Goal: Find specific page/section

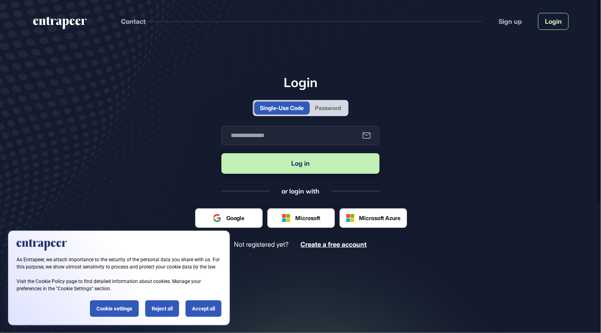
click at [553, 21] on link "Login" at bounding box center [553, 21] width 31 height 17
click at [165, 308] on div "Reject all" at bounding box center [162, 309] width 34 height 17
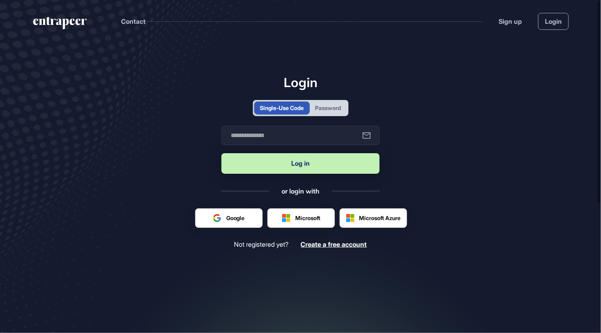
click at [290, 169] on button "Log in" at bounding box center [300, 163] width 158 height 21
click at [289, 134] on input "text" at bounding box center [300, 135] width 158 height 19
type input "**********"
click at [291, 167] on button "Log in" at bounding box center [300, 163] width 158 height 21
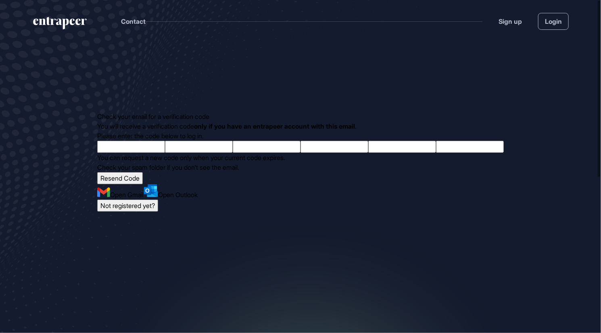
paste input "*"
type input "*"
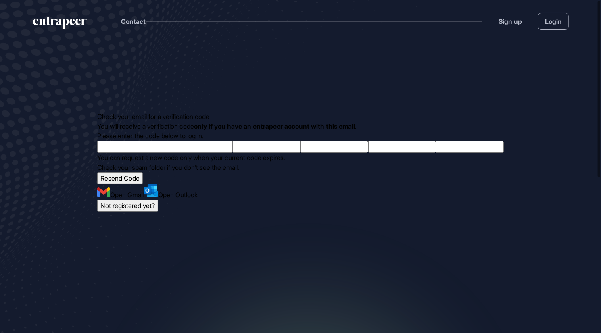
type input "*"
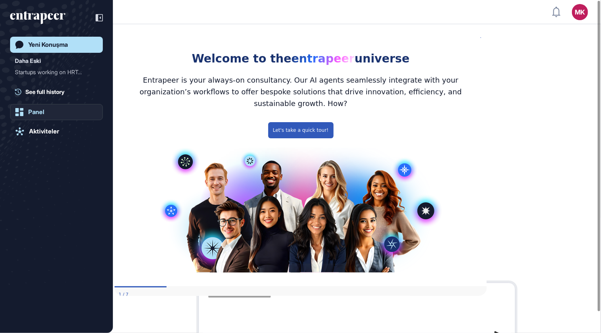
click at [43, 112] on div "Panel" at bounding box center [36, 112] width 16 height 7
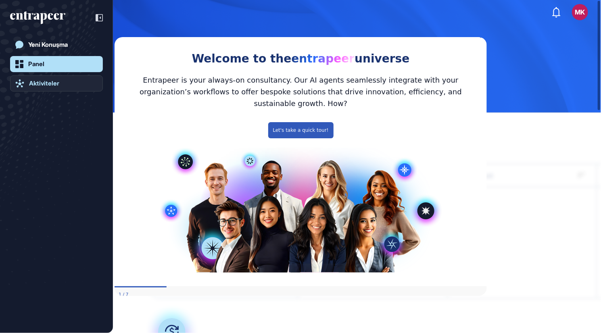
click at [58, 81] on div "Aktiviteler" at bounding box center [44, 83] width 30 height 7
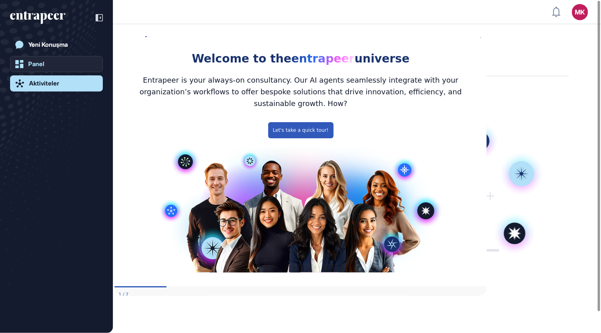
click at [52, 64] on link "Panel" at bounding box center [56, 64] width 93 height 16
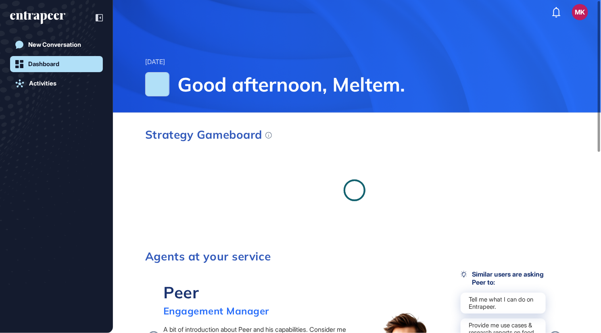
scroll to position [81, 0]
